Goal: Task Accomplishment & Management: Use online tool/utility

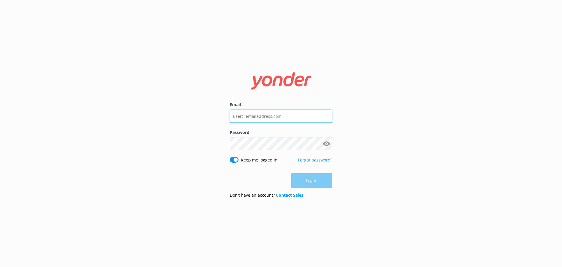
type input "[EMAIL_ADDRESS][DOMAIN_NAME]"
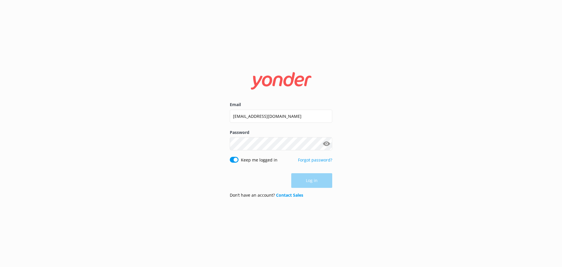
click at [317, 174] on div "Log in" at bounding box center [281, 180] width 102 height 15
click at [314, 181] on button "Log in" at bounding box center [311, 180] width 41 height 15
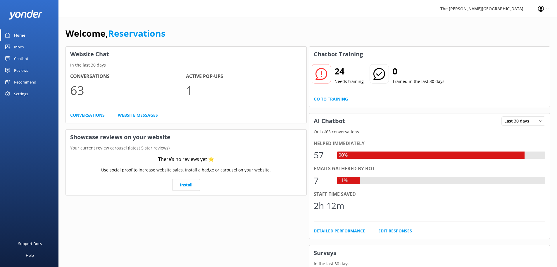
click at [23, 47] on div "Inbox" at bounding box center [19, 47] width 10 height 12
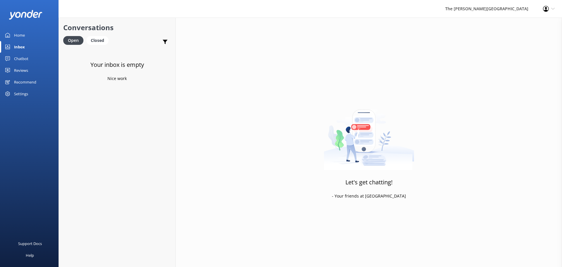
drag, startPoint x: 127, startPoint y: 74, endPoint x: 67, endPoint y: 59, distance: 61.8
click at [67, 59] on div "Your inbox is empty Nice work" at bounding box center [117, 181] width 116 height 267
